Goal: Transaction & Acquisition: Obtain resource

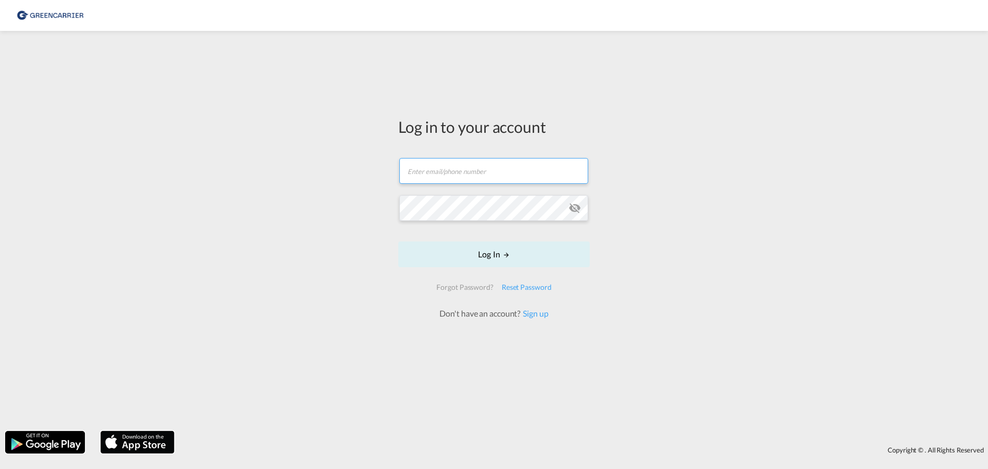
click at [425, 168] on form "Email field is required Password field is required Log In Forgot Password? Rese…" at bounding box center [493, 234] width 191 height 172
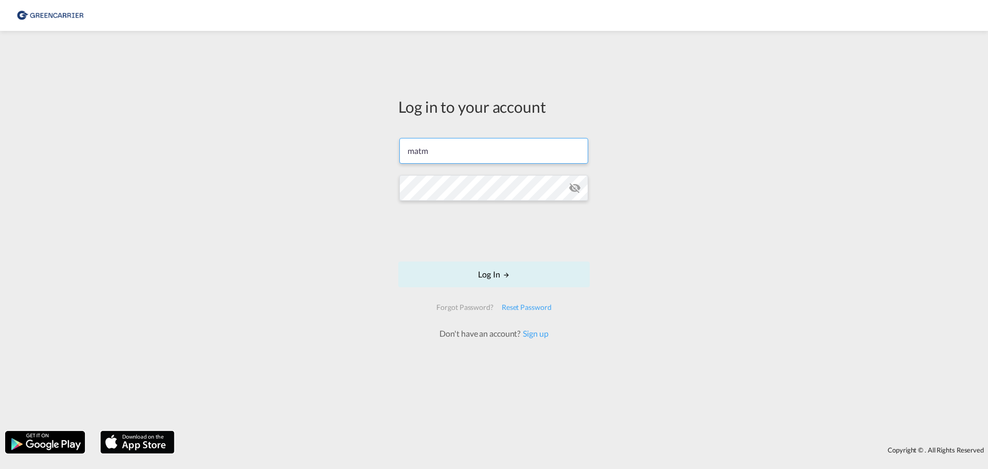
type input "[EMAIL_ADDRESS][DOMAIN_NAME]"
click at [477, 277] on button "Log In" at bounding box center [493, 274] width 191 height 26
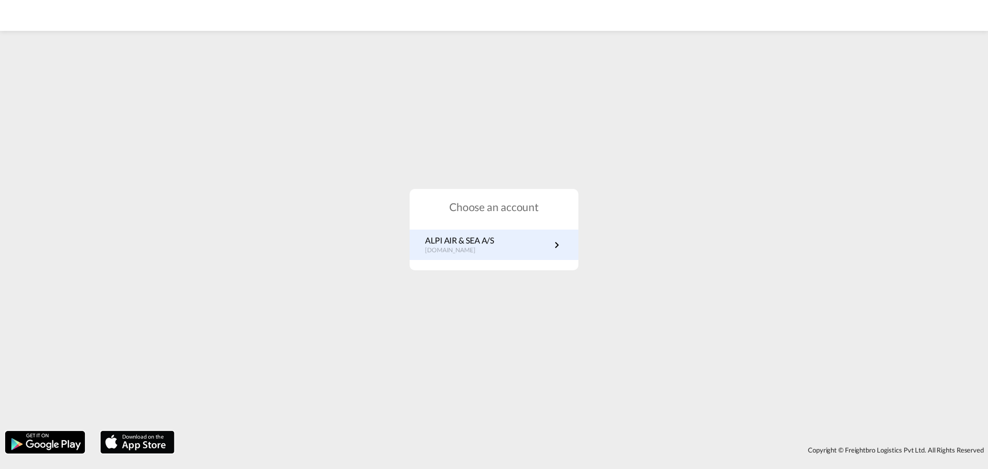
click at [461, 253] on p "[DOMAIN_NAME]" at bounding box center [459, 250] width 69 height 9
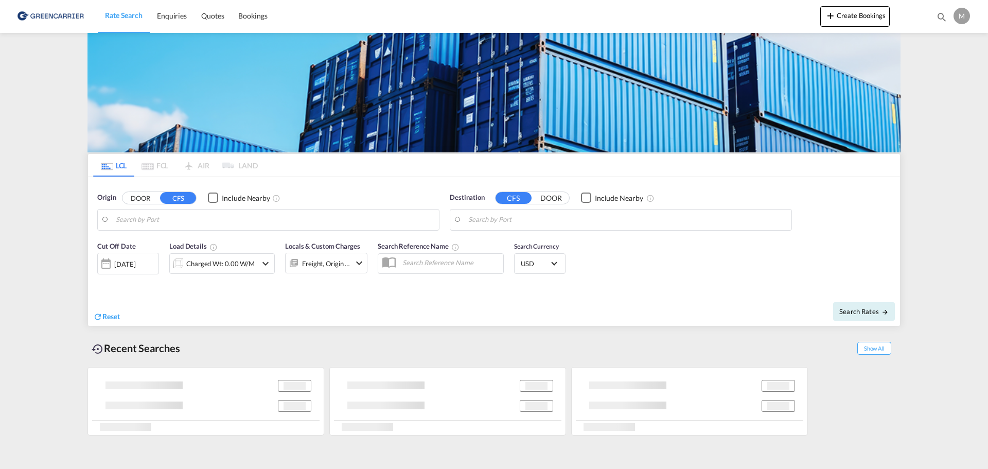
type input "DK-7400, Herning"
type input "Busan, KRPUS"
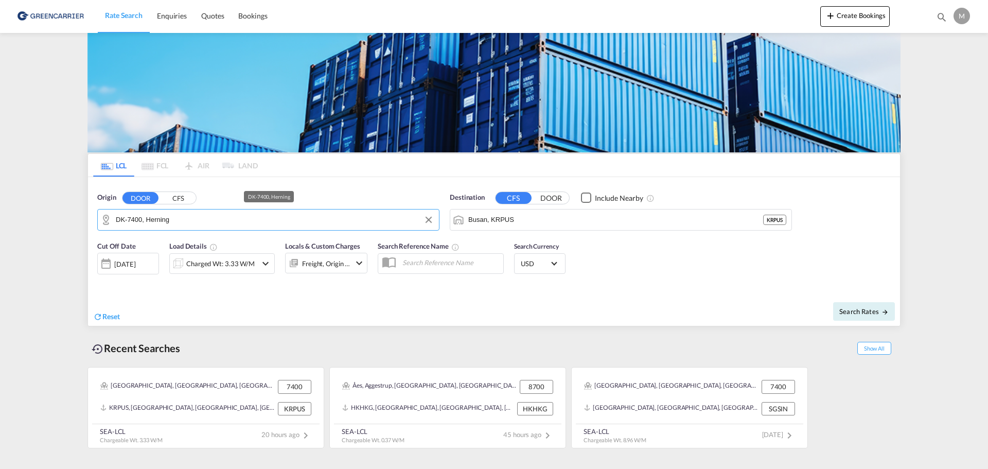
drag, startPoint x: 191, startPoint y: 221, endPoint x: 254, endPoint y: 214, distance: 63.2
click at [254, 214] on input "DK-7400, Herning" at bounding box center [275, 219] width 318 height 15
drag, startPoint x: 199, startPoint y: 212, endPoint x: 108, endPoint y: 218, distance: 91.2
click at [108, 217] on md-input-container "DK-7400, Herning" at bounding box center [268, 219] width 341 height 21
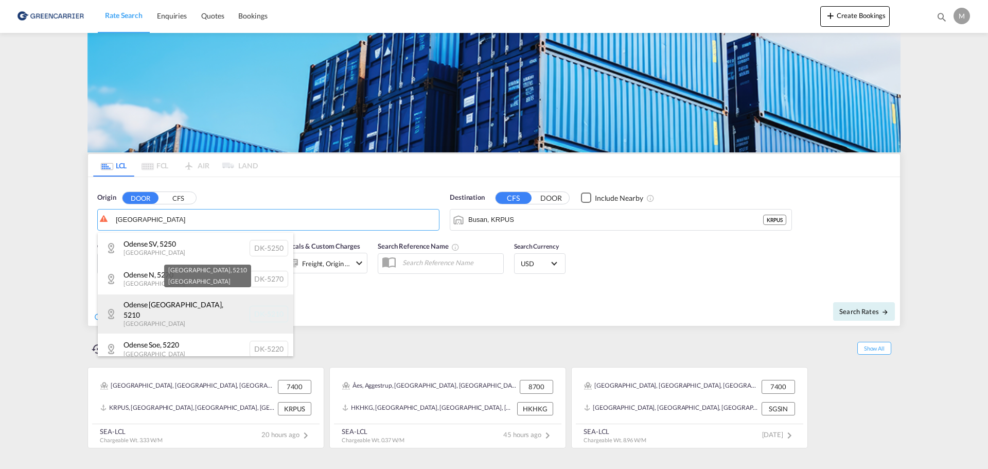
click at [141, 300] on div "[GEOGRAPHIC_DATA] [GEOGRAPHIC_DATA]-5210" at bounding box center [195, 313] width 195 height 39
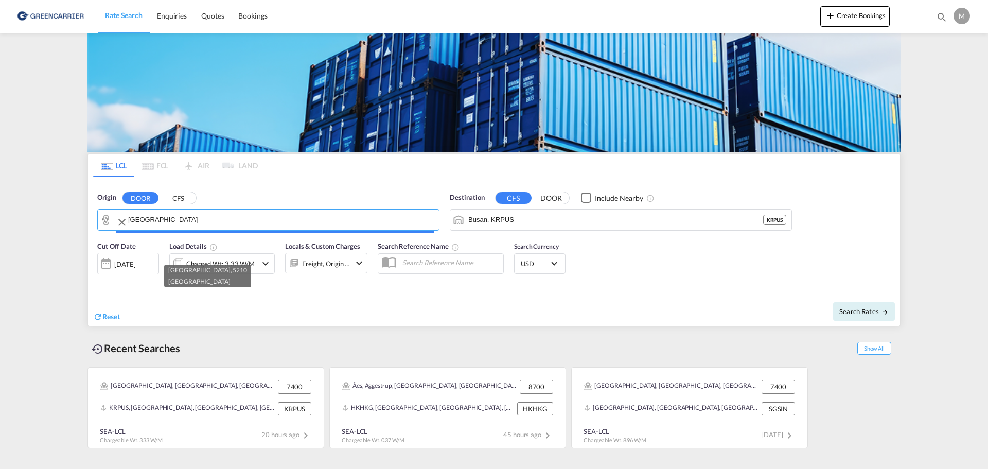
type input "DK-5210, [GEOGRAPHIC_DATA]"
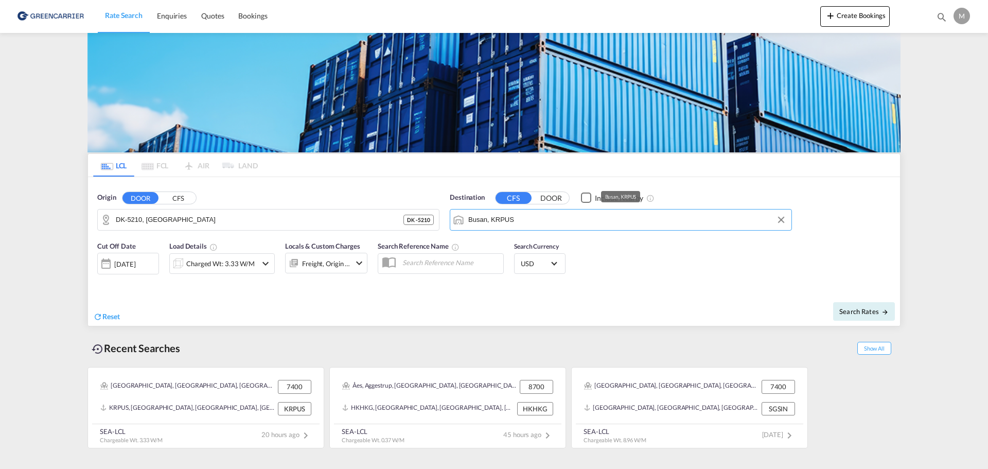
drag, startPoint x: 491, startPoint y: 221, endPoint x: 462, endPoint y: 223, distance: 29.4
click at [462, 223] on md-input-container "Busan, KRPUS" at bounding box center [620, 219] width 341 height 21
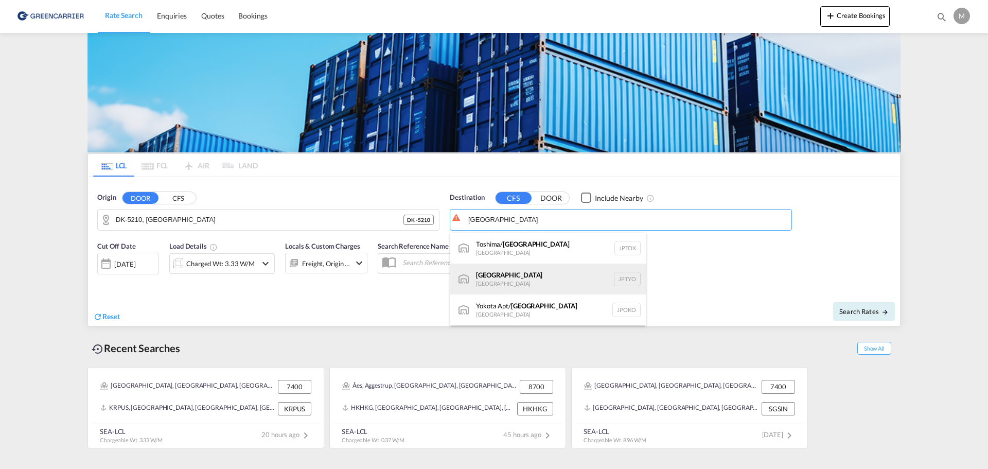
click at [485, 278] on div "Tokyo [GEOGRAPHIC_DATA] JPTYO" at bounding box center [547, 278] width 195 height 31
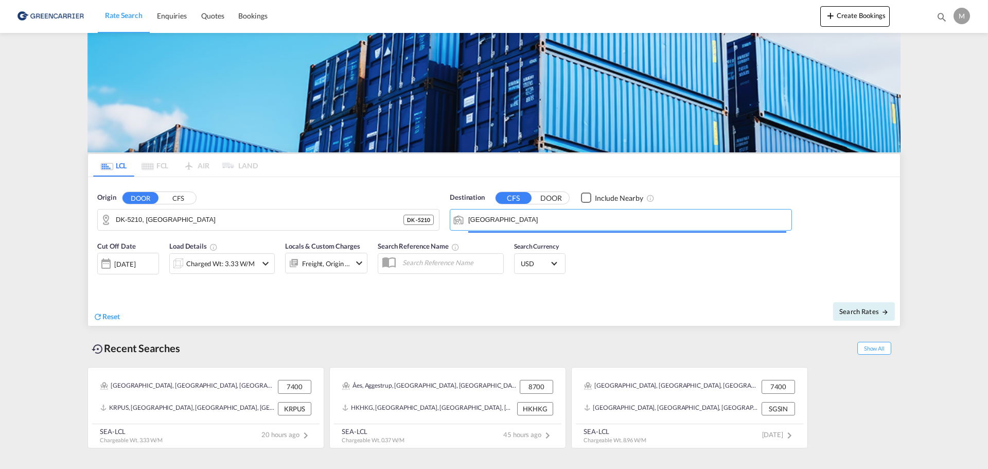
type input "[GEOGRAPHIC_DATA], JPTYO"
click at [251, 271] on div "Charged Wt: 3.33 W/M" at bounding box center [213, 263] width 87 height 21
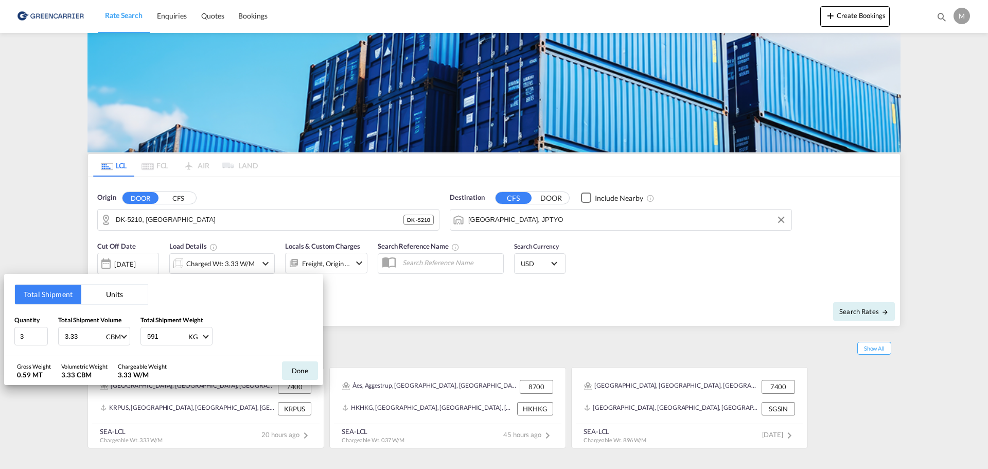
click at [128, 299] on button "Units" at bounding box center [114, 294] width 66 height 20
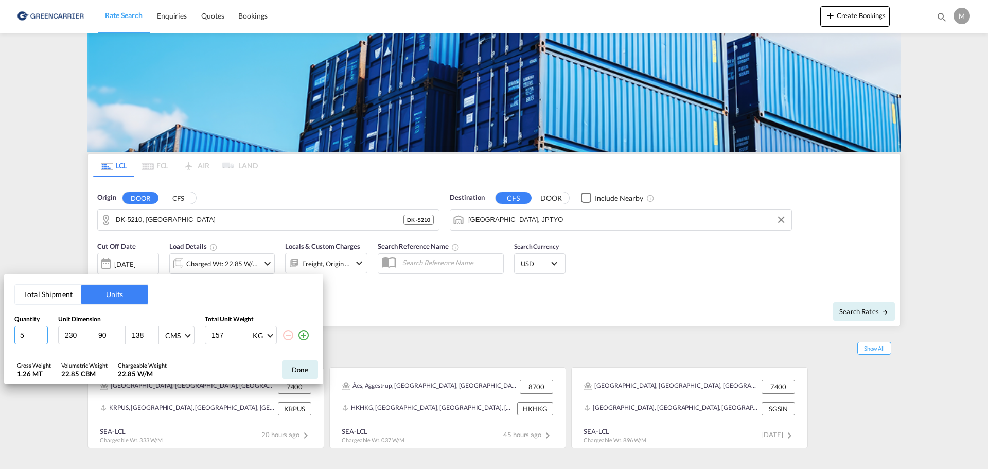
drag, startPoint x: 39, startPoint y: 339, endPoint x: 20, endPoint y: 342, distance: 19.3
type input "5"
click at [20, 342] on input "5" at bounding box center [30, 335] width 33 height 19
type input "4"
type input "1"
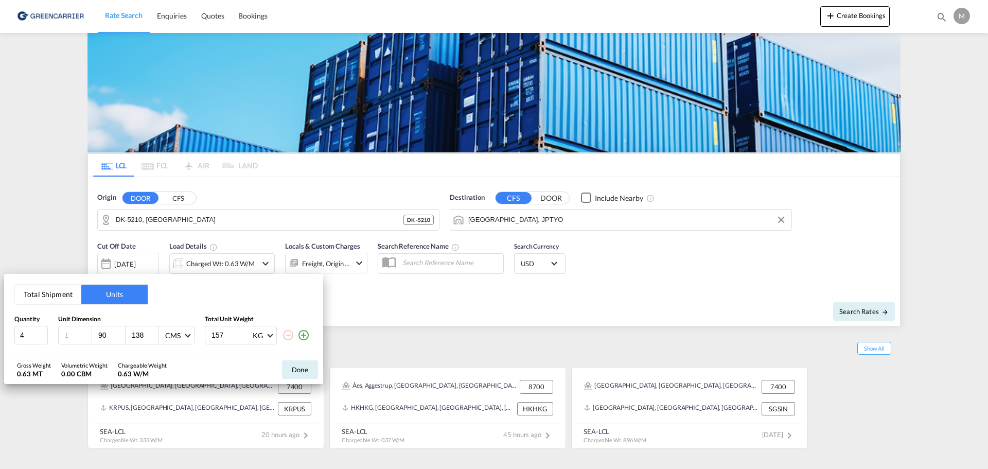
click at [52, 290] on button "Total Shipment" at bounding box center [48, 294] width 66 height 20
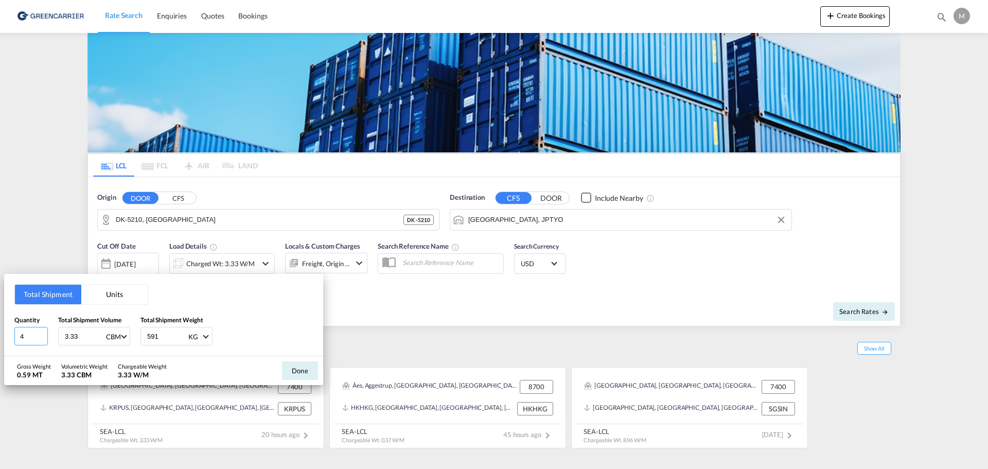
drag, startPoint x: 30, startPoint y: 333, endPoint x: 9, endPoint y: 337, distance: 22.0
click at [9, 337] on div "Total Shipment Units Quantity 4 Total Shipment Volume 3.33 CBM CBM CFT Total Sh…" at bounding box center [163, 315] width 319 height 82
type input "5"
type input "10.84"
type input "3845"
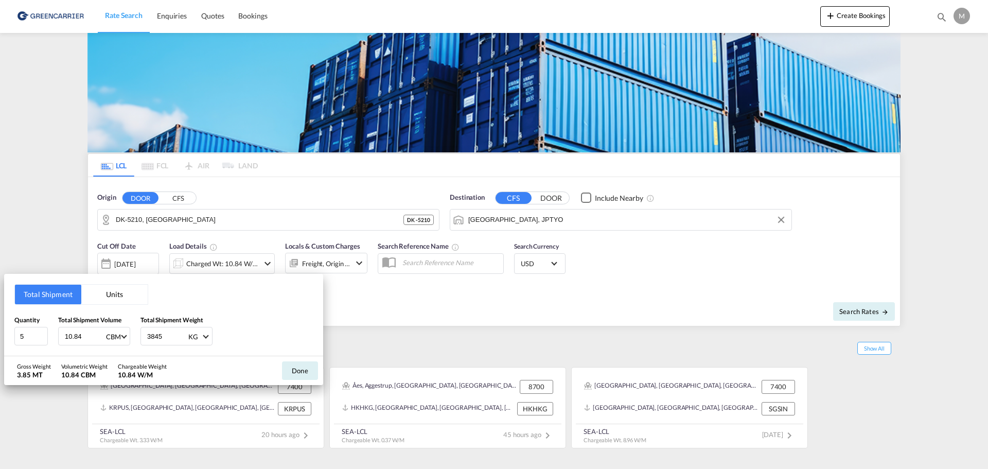
click at [281, 365] on div "Done" at bounding box center [300, 370] width 46 height 29
click at [284, 366] on button "Done" at bounding box center [300, 370] width 36 height 19
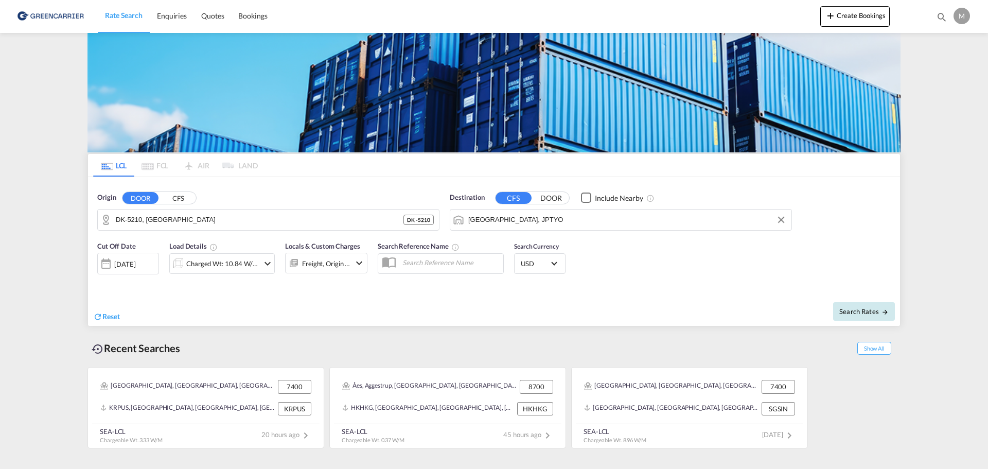
click at [867, 312] on span "Search Rates" at bounding box center [863, 311] width 49 height 8
type input "5210 to JPTYO / [DATE]"
